Goal: Task Accomplishment & Management: Manage account settings

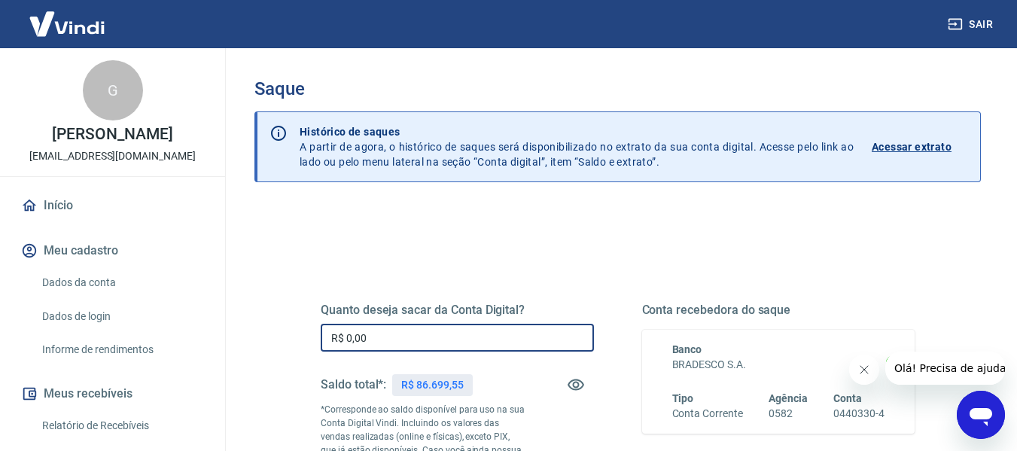
click at [385, 342] on input "R$ 0,00" at bounding box center [457, 338] width 273 height 28
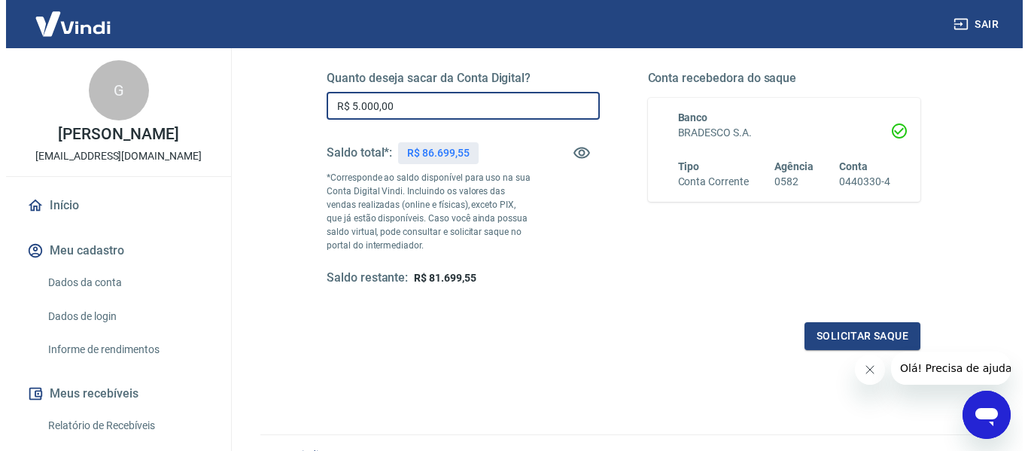
scroll to position [241, 0]
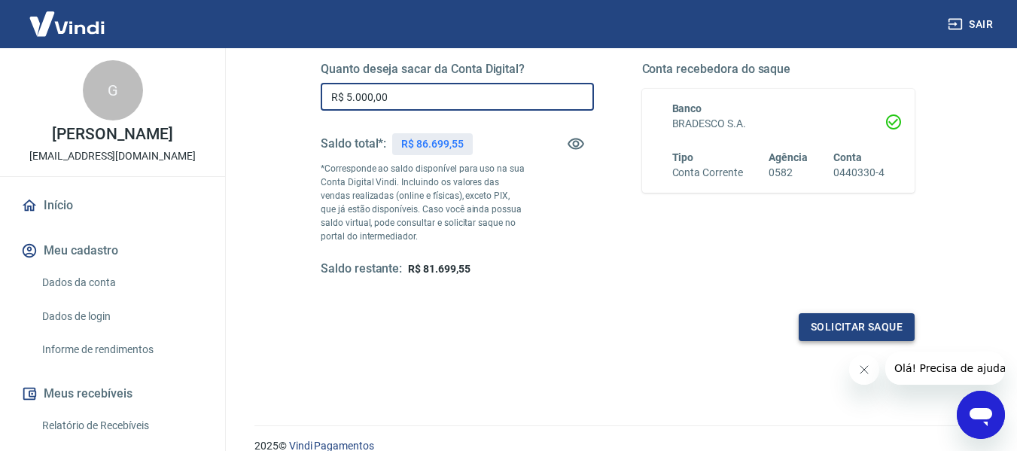
type input "R$ 5.000,00"
click at [871, 318] on button "Solicitar saque" at bounding box center [857, 327] width 116 height 28
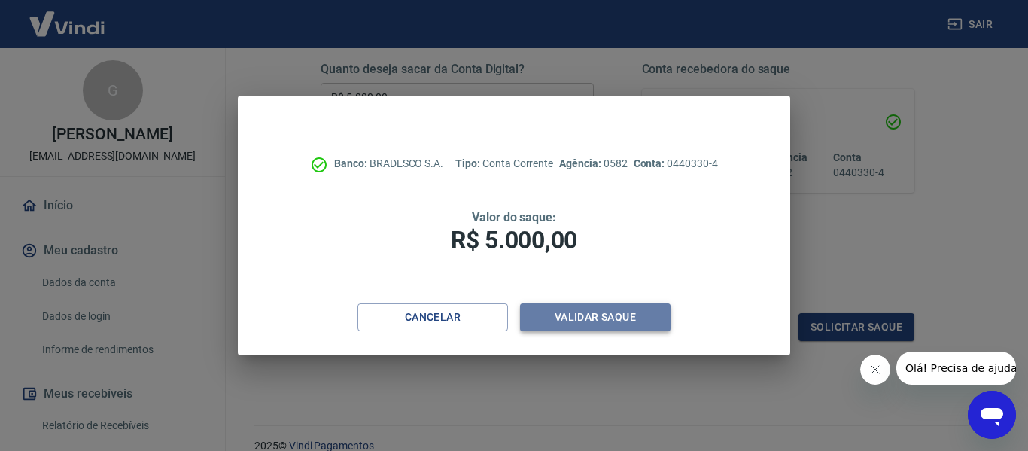
click at [583, 325] on button "Validar saque" at bounding box center [595, 317] width 151 height 28
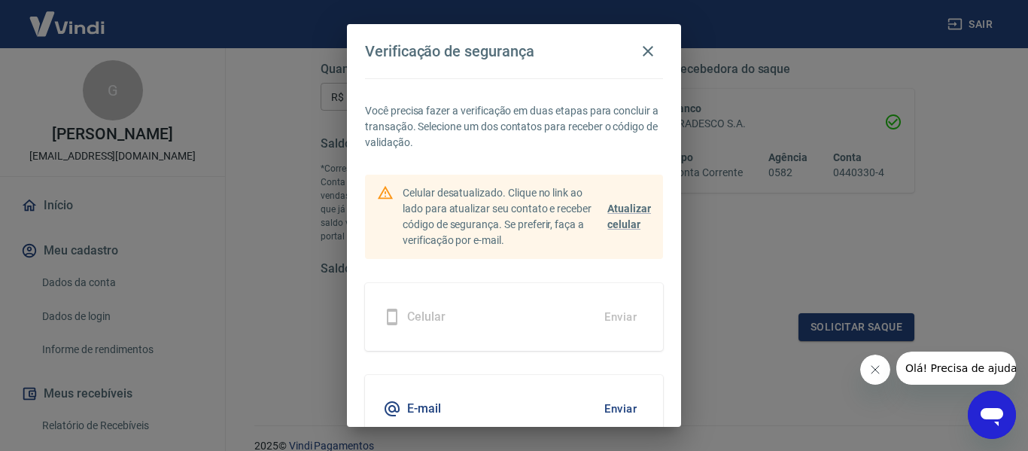
scroll to position [72, 0]
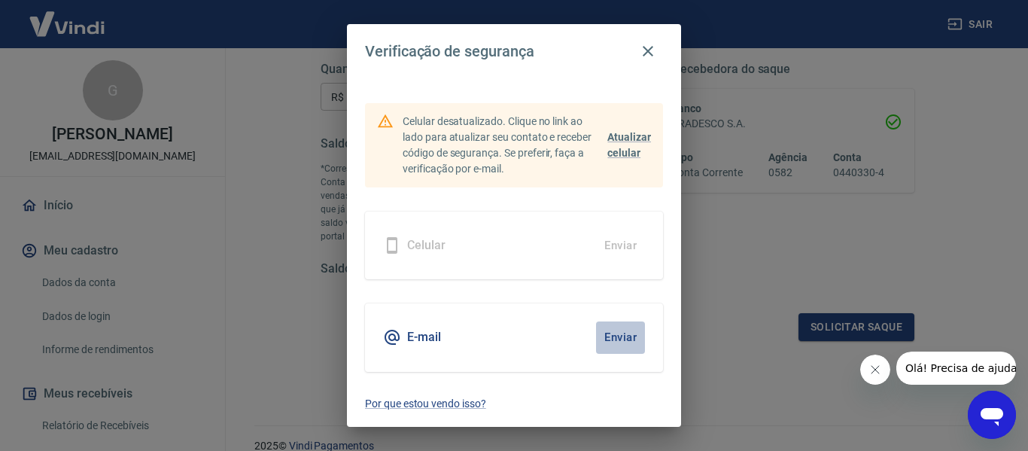
click at [610, 336] on button "Enviar" at bounding box center [620, 337] width 49 height 32
click at [605, 342] on button "Enviar" at bounding box center [620, 337] width 49 height 32
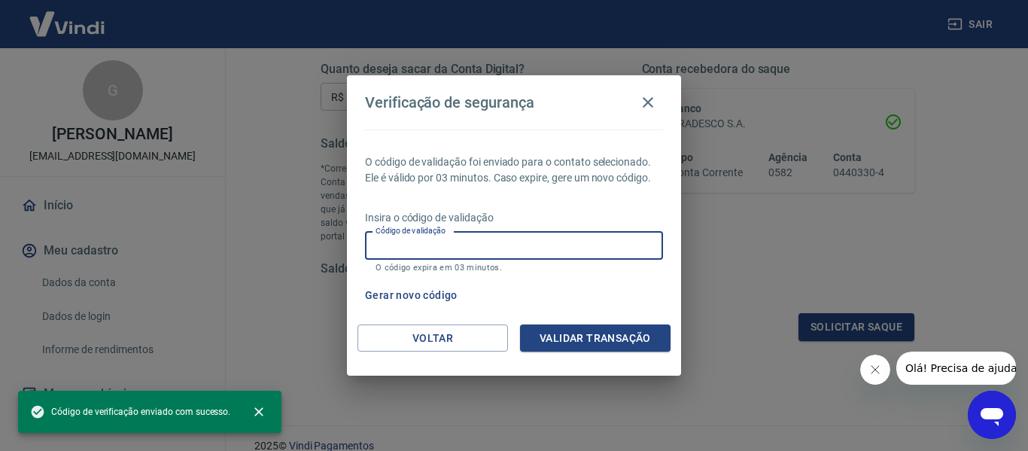
click at [470, 256] on input "Código de validação" at bounding box center [514, 246] width 298 height 28
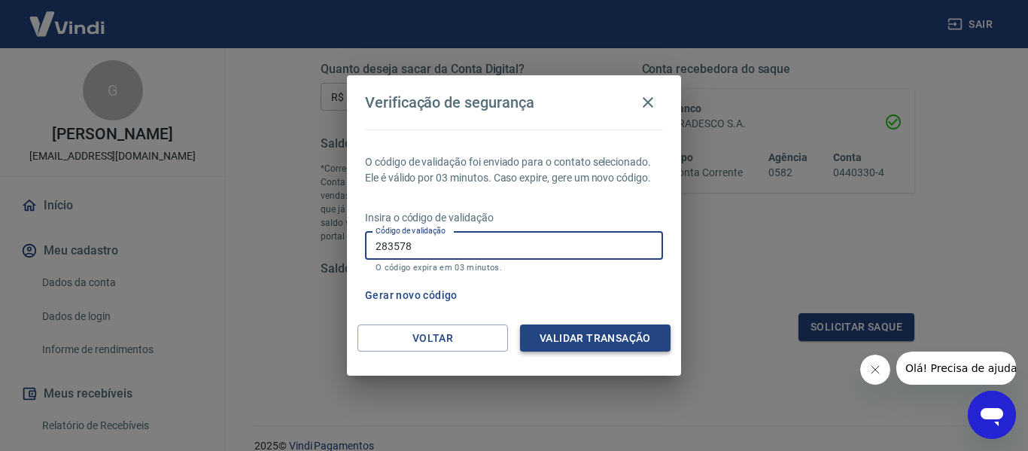
type input "283578"
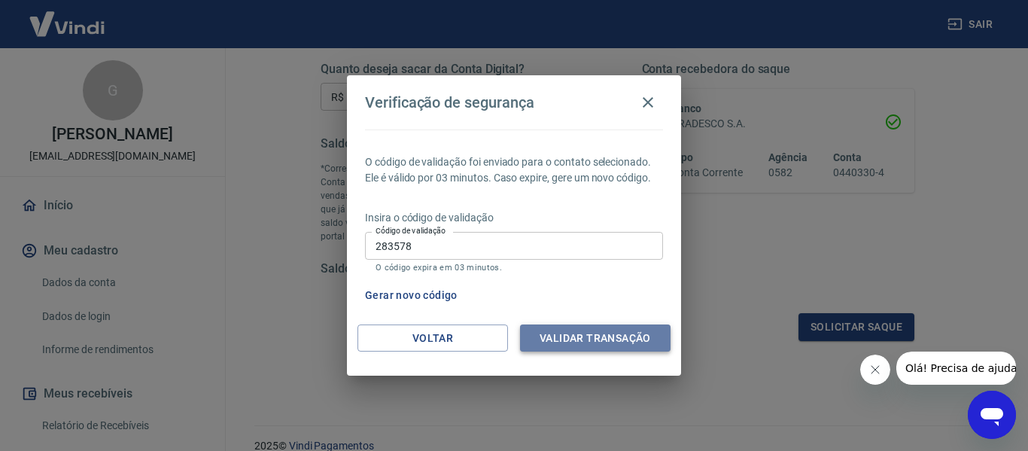
click at [575, 339] on button "Validar transação" at bounding box center [595, 338] width 151 height 28
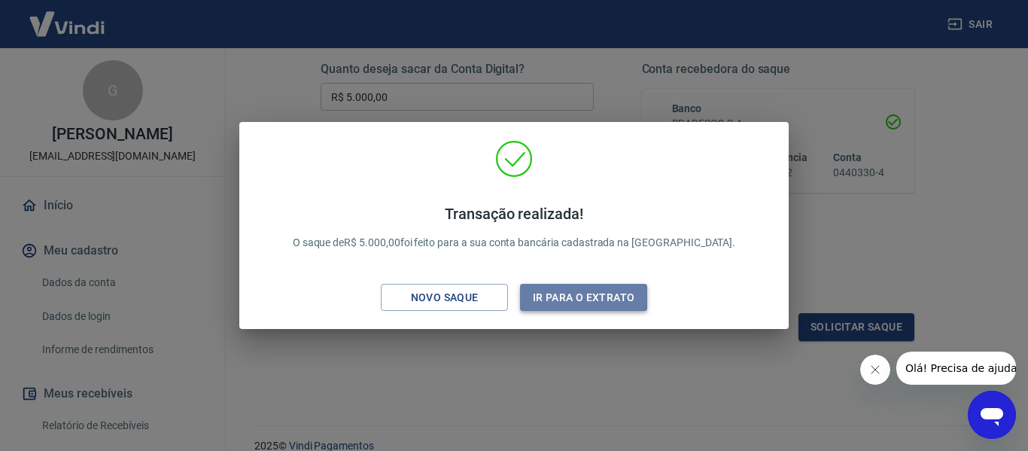
click at [563, 296] on button "Ir para o extrato" at bounding box center [583, 298] width 127 height 28
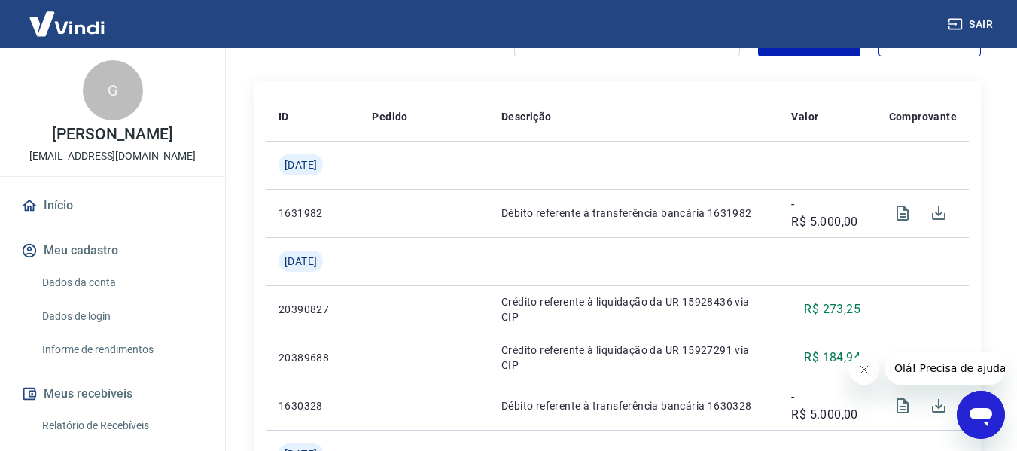
scroll to position [332, 0]
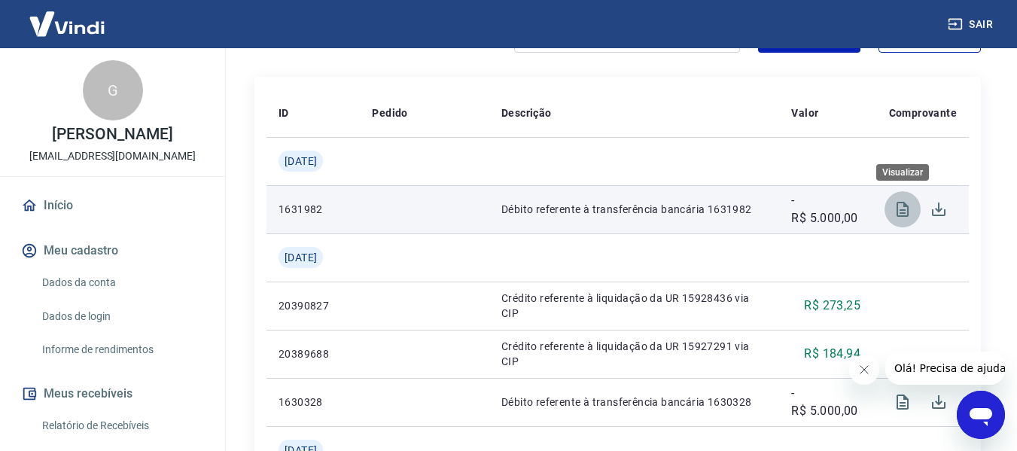
click at [899, 214] on icon "Visualizar" at bounding box center [902, 209] width 12 height 15
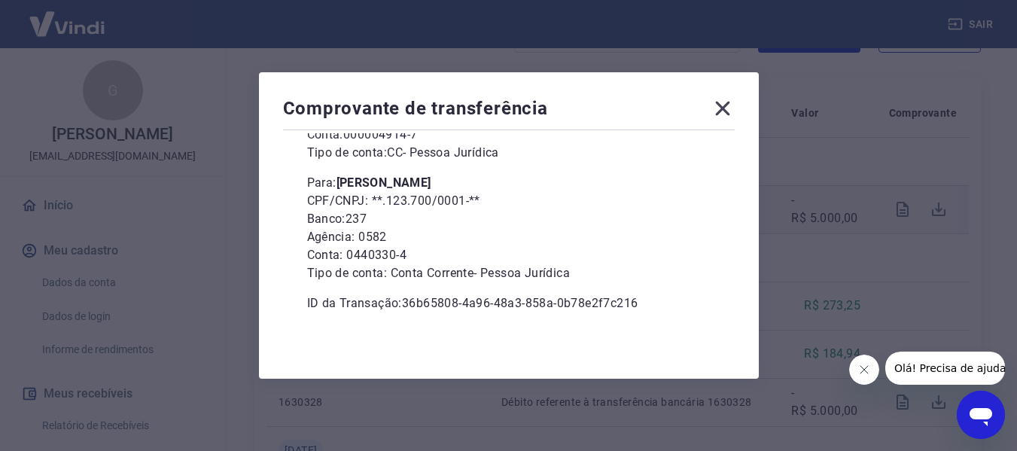
scroll to position [0, 0]
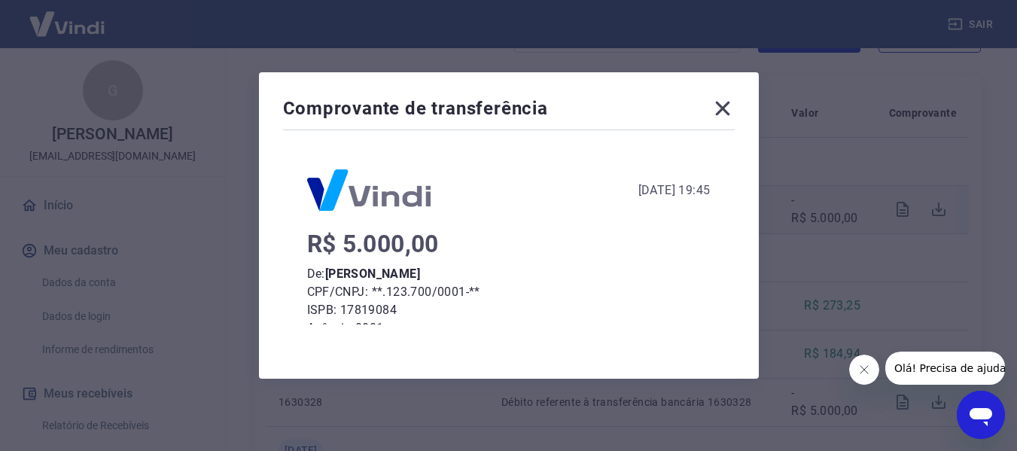
click at [733, 107] on icon at bounding box center [723, 108] width 24 height 24
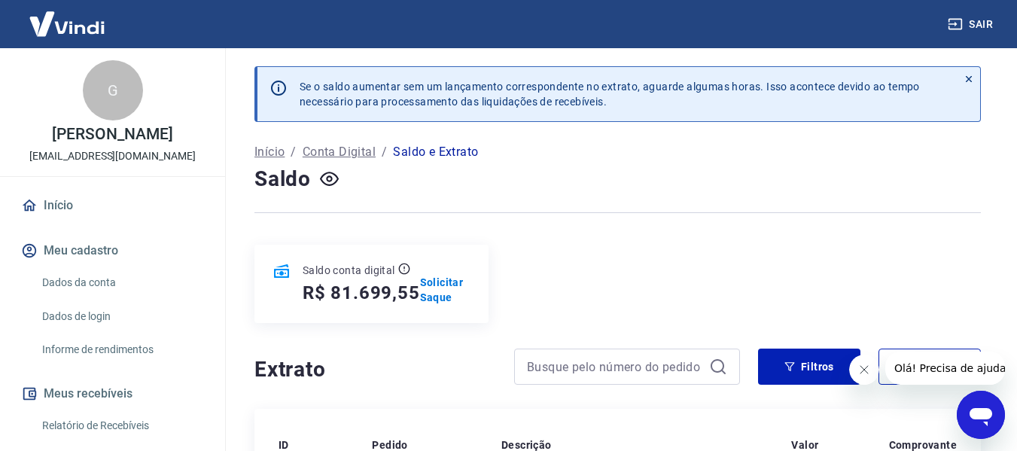
click at [336, 148] on p "Conta Digital" at bounding box center [339, 152] width 73 height 18
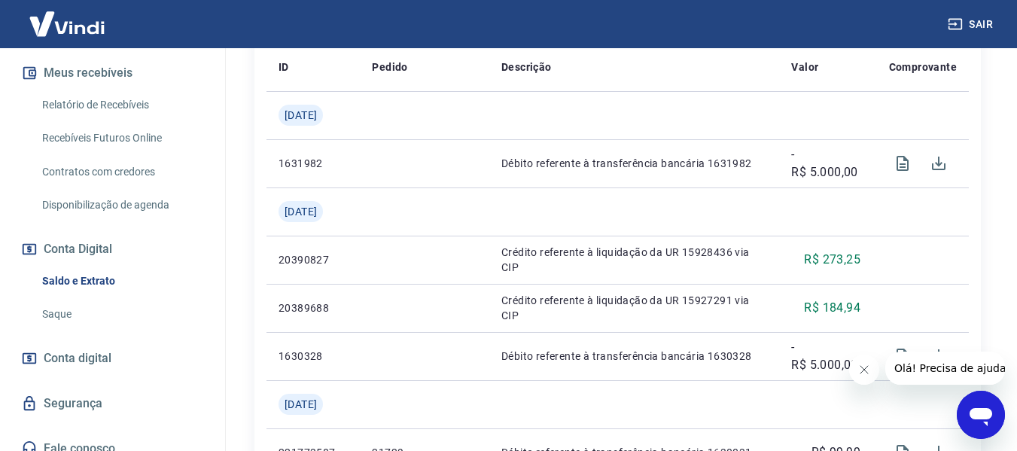
scroll to position [322, 0]
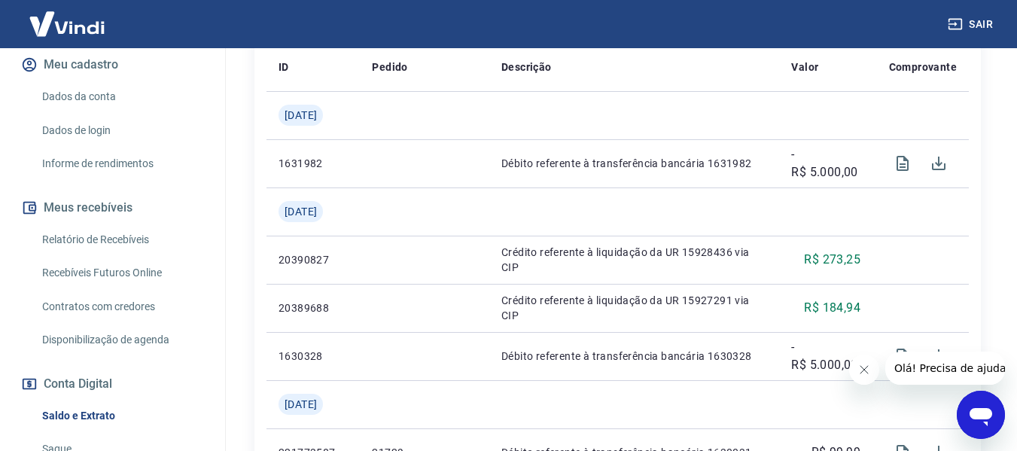
scroll to position [183, 0]
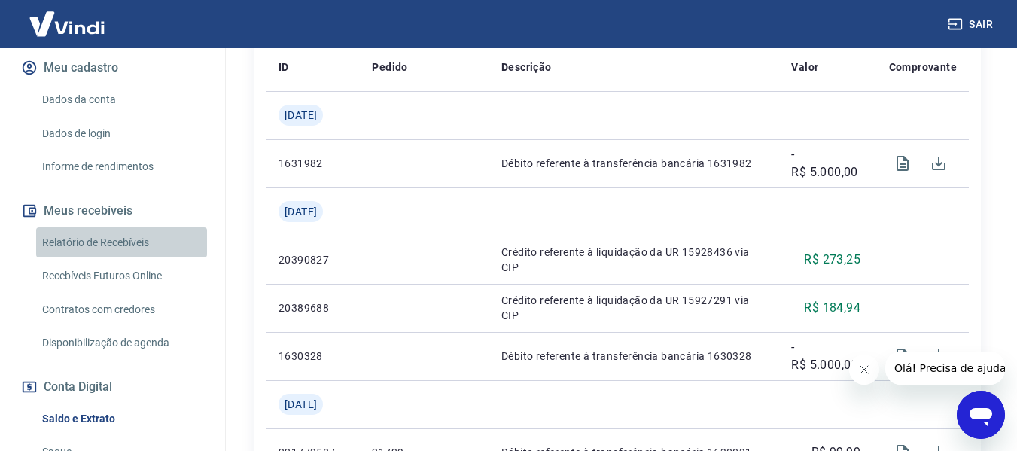
click at [139, 255] on link "Relatório de Recebíveis" at bounding box center [121, 242] width 171 height 31
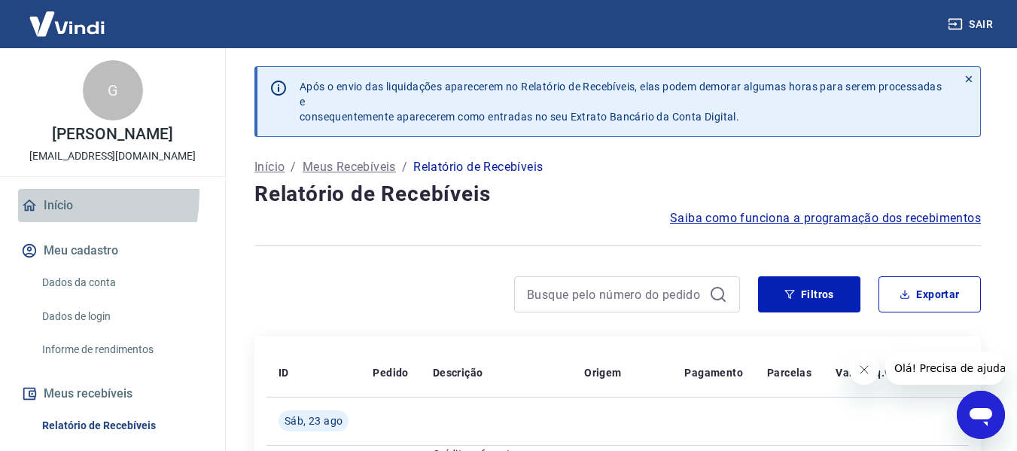
click at [50, 210] on link "Início" at bounding box center [112, 205] width 189 height 33
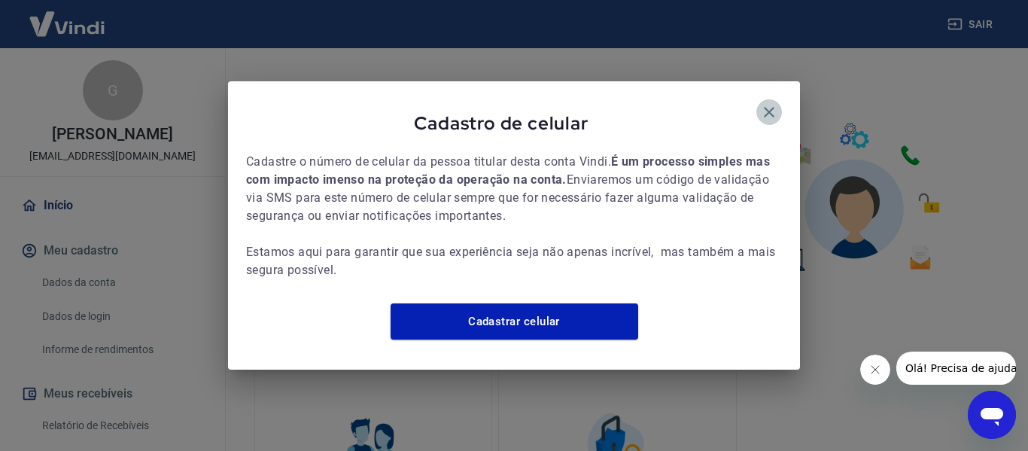
click at [774, 103] on icon "button" at bounding box center [769, 112] width 18 height 18
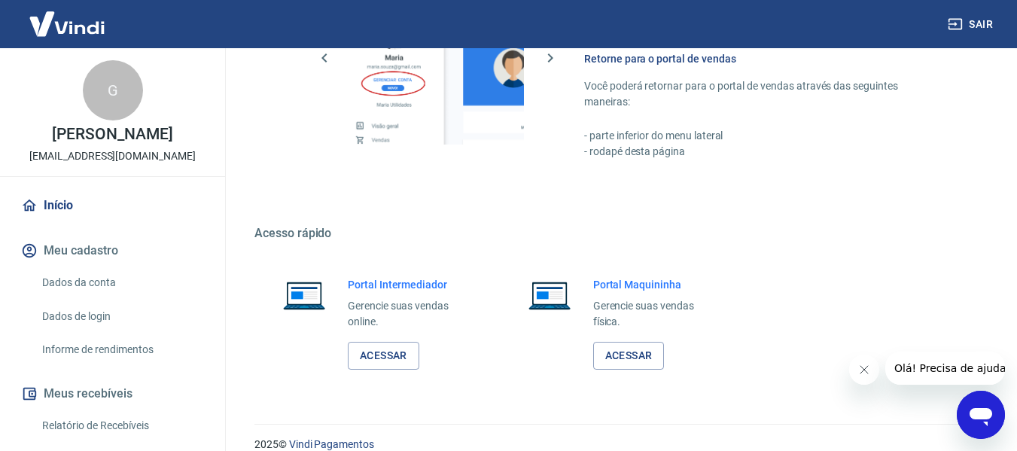
scroll to position [775, 0]
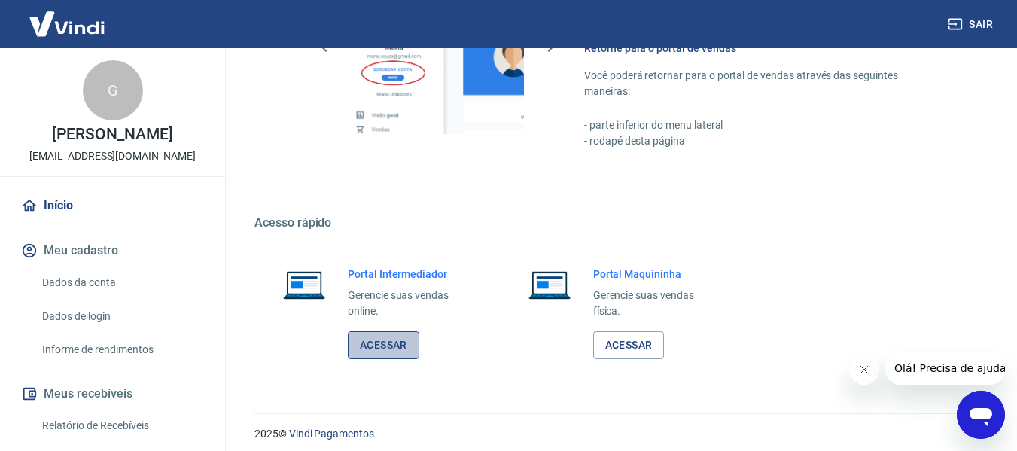
click at [403, 339] on link "Acessar" at bounding box center [384, 345] width 72 height 28
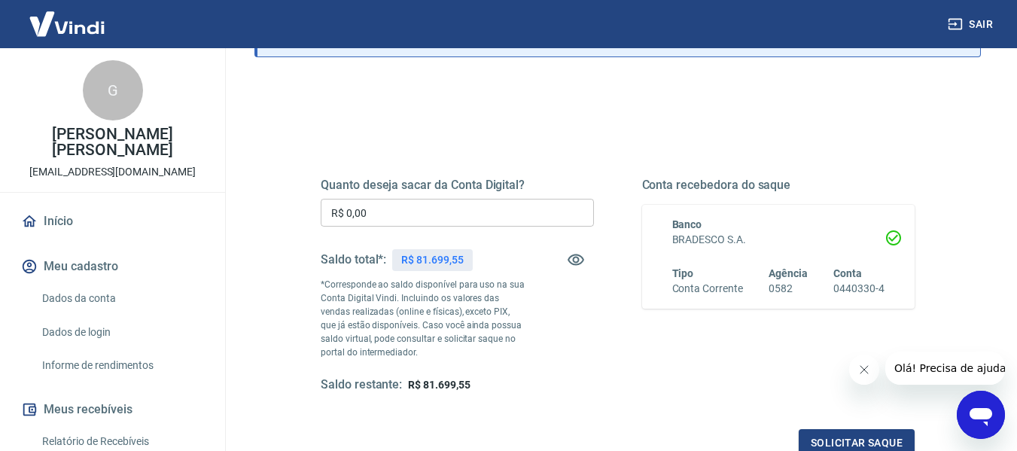
scroll to position [124, 0]
click at [386, 218] on input "R$ 0,00" at bounding box center [457, 213] width 273 height 28
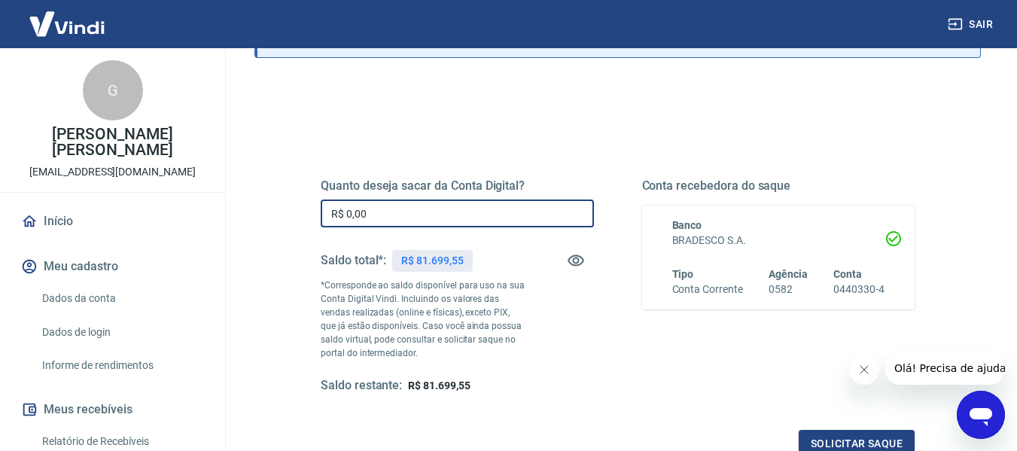
type input "R$ 0,00"
